Goal: Task Accomplishment & Management: Use online tool/utility

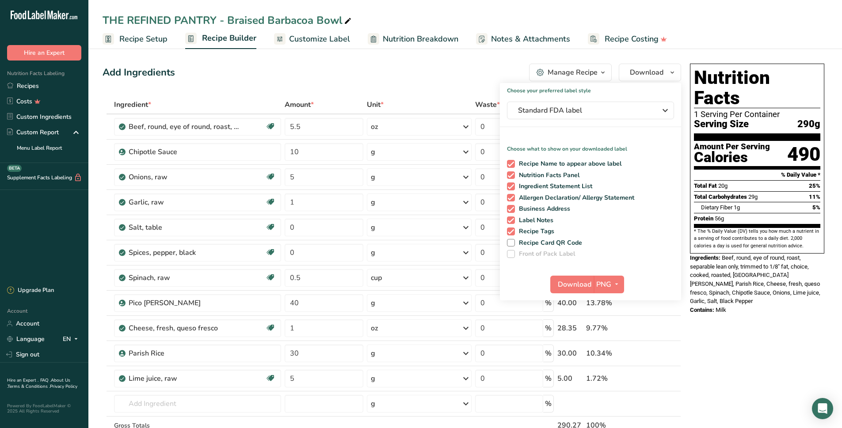
click at [463, 69] on div "Add Ingredients Manage Recipe Delete Recipe Duplicate Recipe Scale Recipe Save …" at bounding box center [392, 73] width 579 height 18
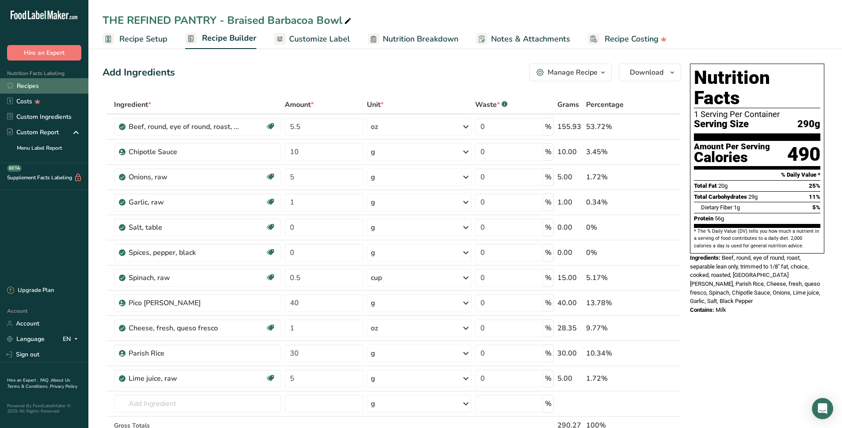
click at [22, 88] on link "Recipes" at bounding box center [44, 85] width 88 height 15
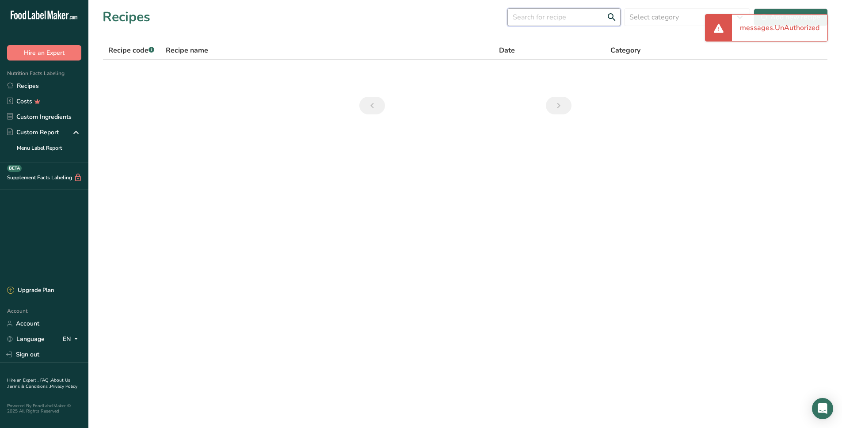
click at [602, 24] on input "text" at bounding box center [564, 17] width 113 height 18
click at [589, 19] on input "buffalo cauliflower" at bounding box center [564, 17] width 113 height 18
type input "buffalo cauli"
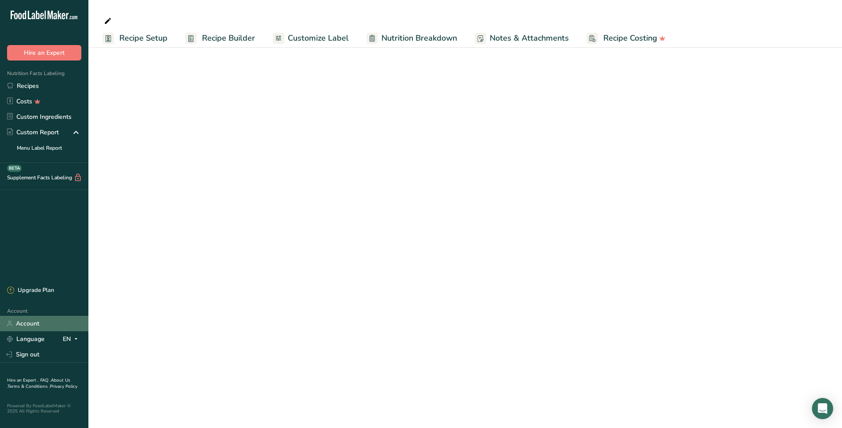
click at [42, 325] on link "Account" at bounding box center [44, 323] width 88 height 15
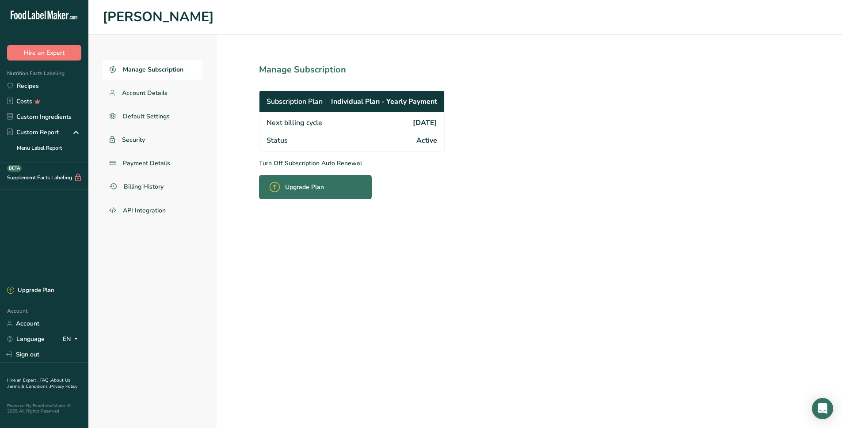
drag, startPoint x: 27, startPoint y: 84, endPoint x: 205, endPoint y: 119, distance: 181.7
click at [27, 84] on link "Recipes" at bounding box center [44, 85] width 88 height 15
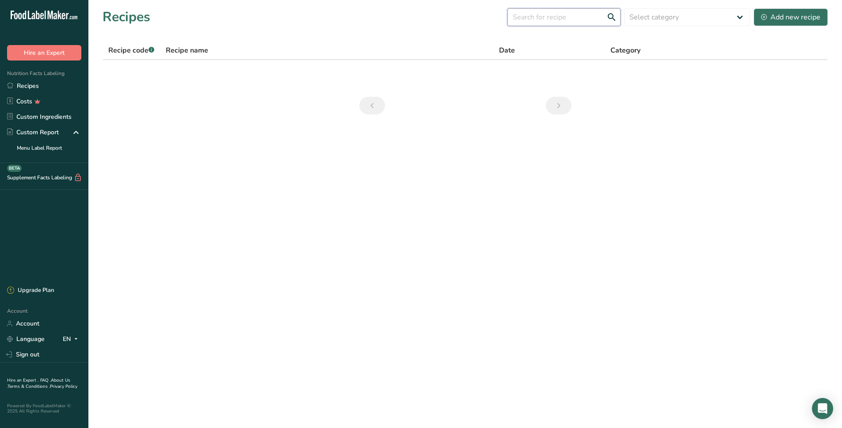
click at [552, 19] on input "text" at bounding box center [564, 17] width 113 height 18
click at [554, 17] on input "buffalo" at bounding box center [564, 17] width 113 height 18
click at [566, 19] on input "buffalo" at bounding box center [564, 17] width 113 height 18
type input "buffalo"
click at [762, 34] on div "messages.UnAuthorized" at bounding box center [780, 28] width 96 height 27
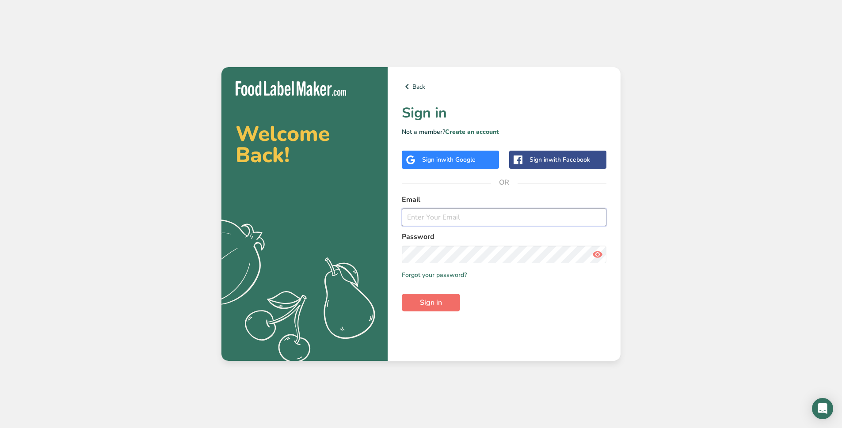
type input "therefinedpantry@gmail.com"
click at [437, 305] on span "Sign in" at bounding box center [431, 303] width 22 height 11
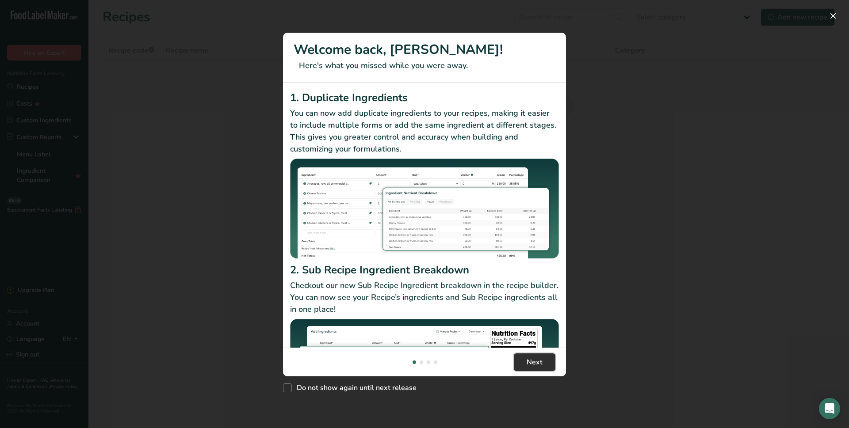
click at [529, 359] on span "Next" at bounding box center [535, 362] width 16 height 11
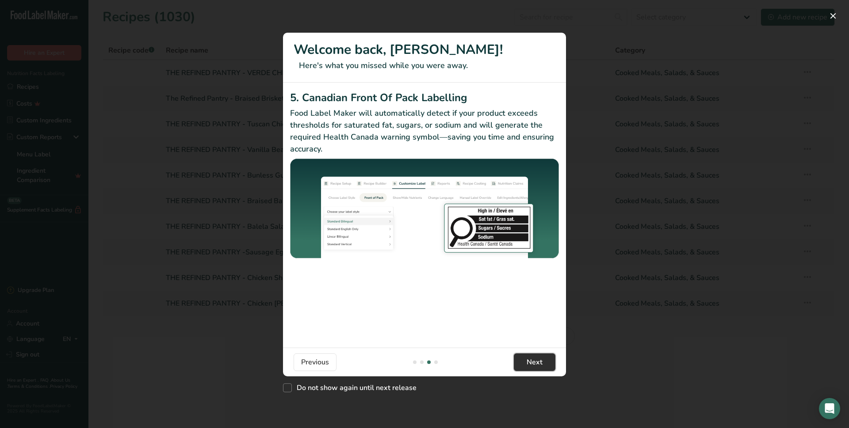
click at [529, 359] on span "Next" at bounding box center [535, 362] width 16 height 11
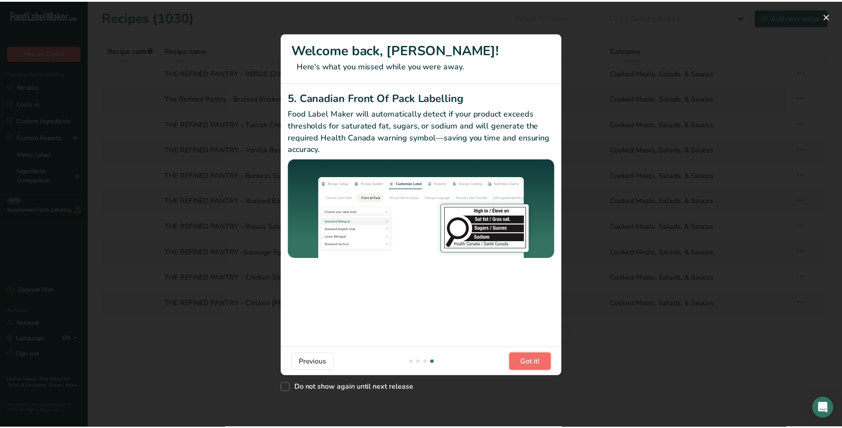
scroll to position [0, 849]
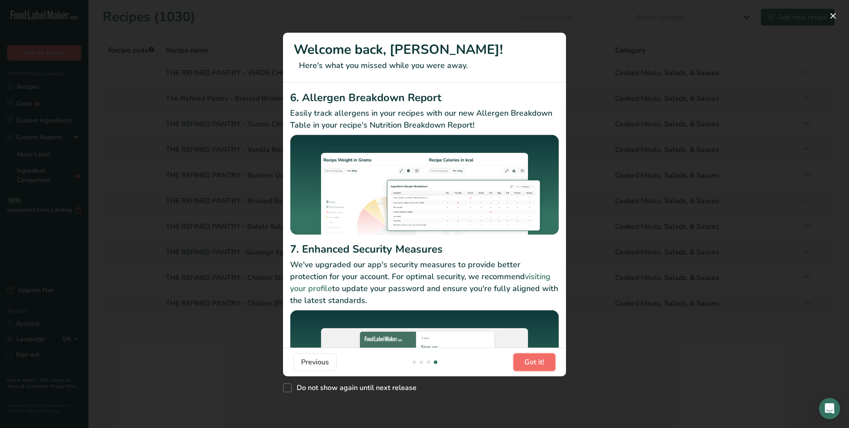
click at [529, 359] on span "Got it!" at bounding box center [534, 362] width 20 height 11
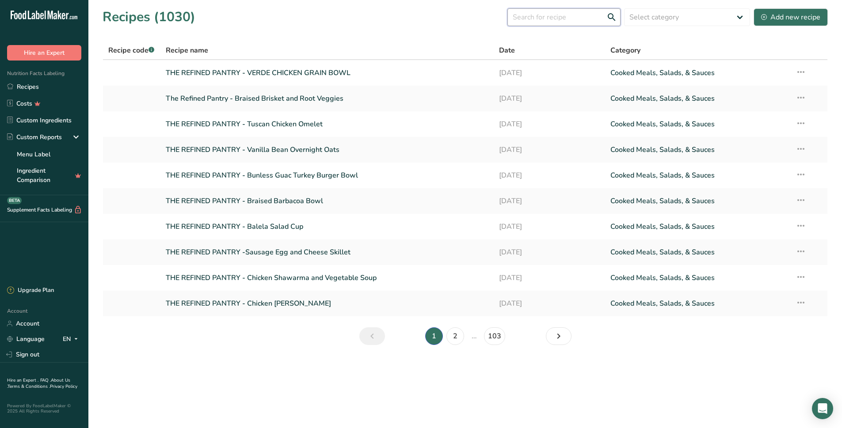
click at [582, 20] on input "text" at bounding box center [564, 17] width 113 height 18
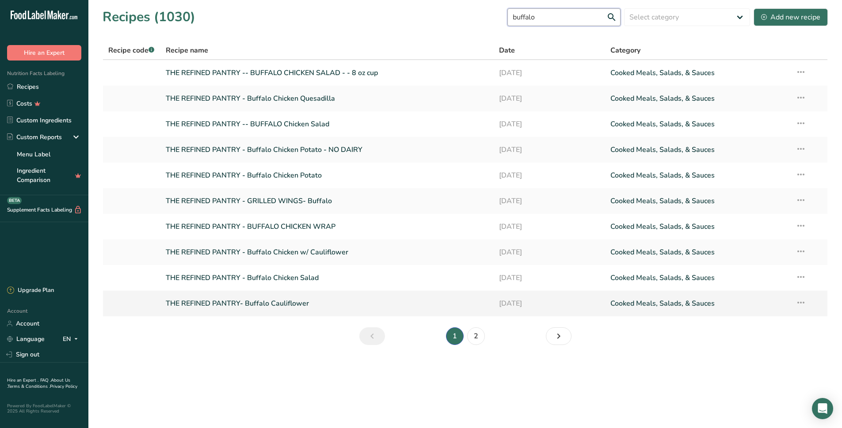
type input "buffalo"
click at [294, 306] on link "THE REFINED PANTRY- Buffalo Cauliflower" at bounding box center [327, 303] width 323 height 19
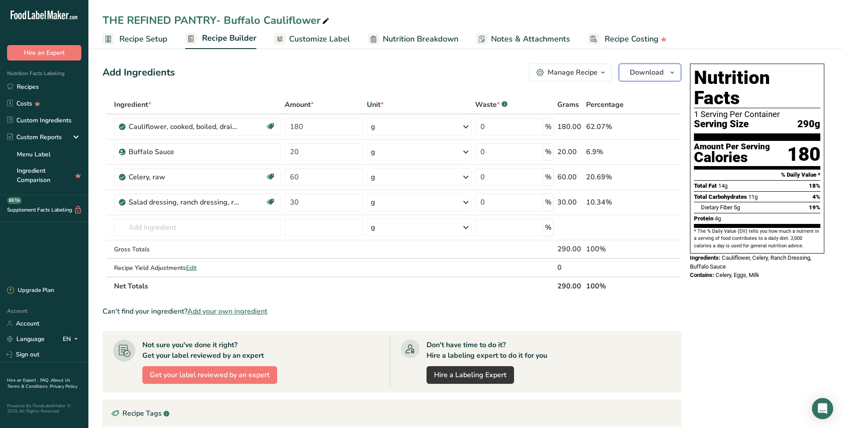
click at [636, 72] on span "Download" at bounding box center [647, 72] width 34 height 11
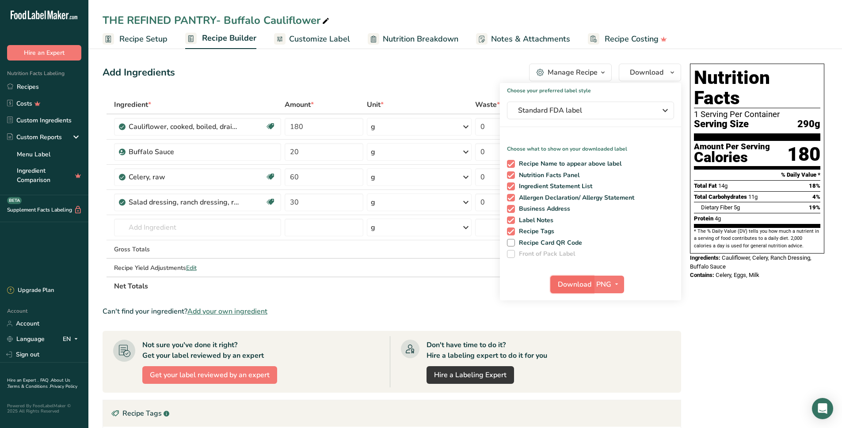
click at [570, 285] on span "Download" at bounding box center [575, 284] width 34 height 11
click at [834, 363] on section "Add Ingredients Manage Recipe Delete Recipe Duplicate Recipe Scale Recipe Save …" at bounding box center [465, 330] width 754 height 569
